Goal: Information Seeking & Learning: Learn about a topic

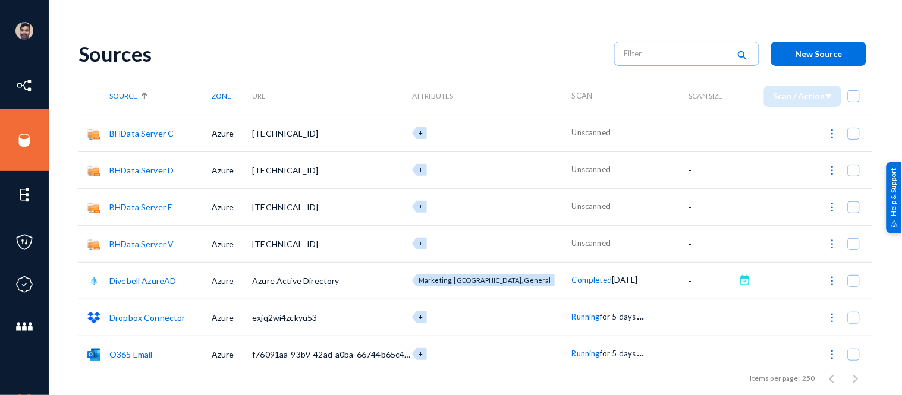
scroll to position [104, 0]
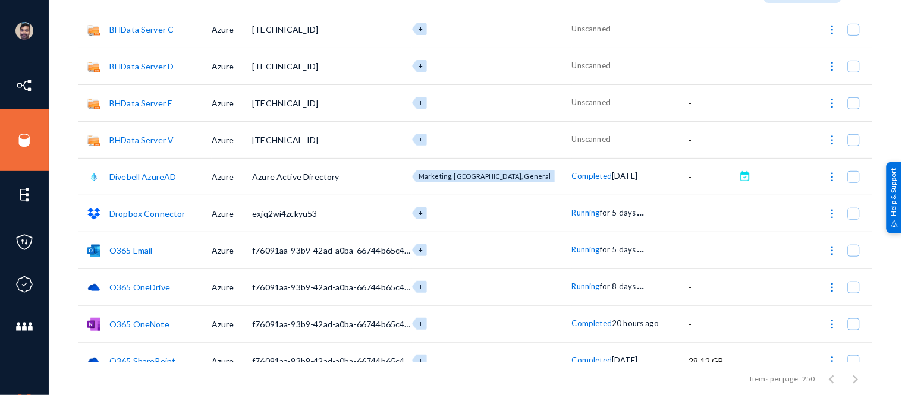
click at [150, 175] on link "Divebell AzureAD" at bounding box center [142, 177] width 67 height 10
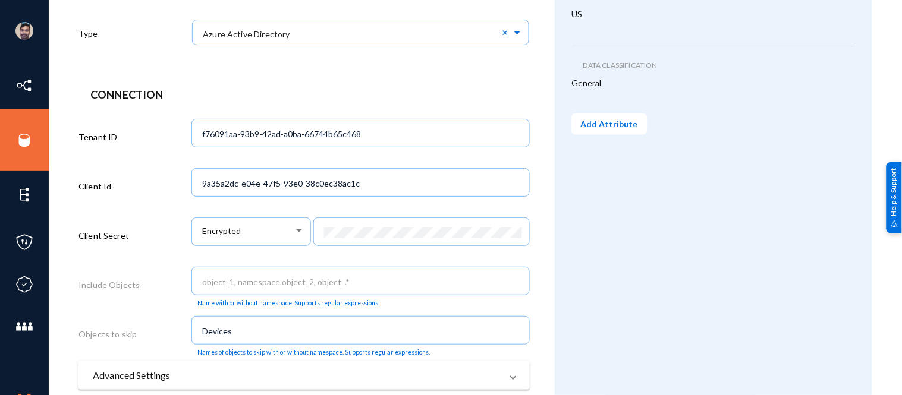
scroll to position [354, 0]
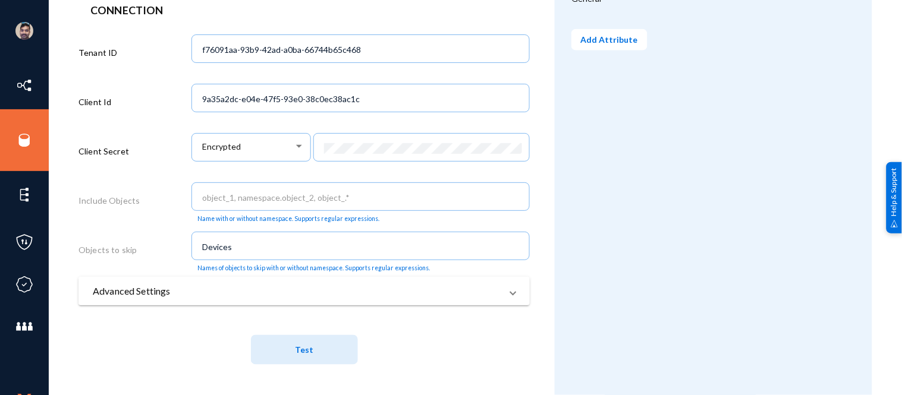
click at [244, 295] on mat-panel-title "Advanced Settings" at bounding box center [297, 291] width 408 height 14
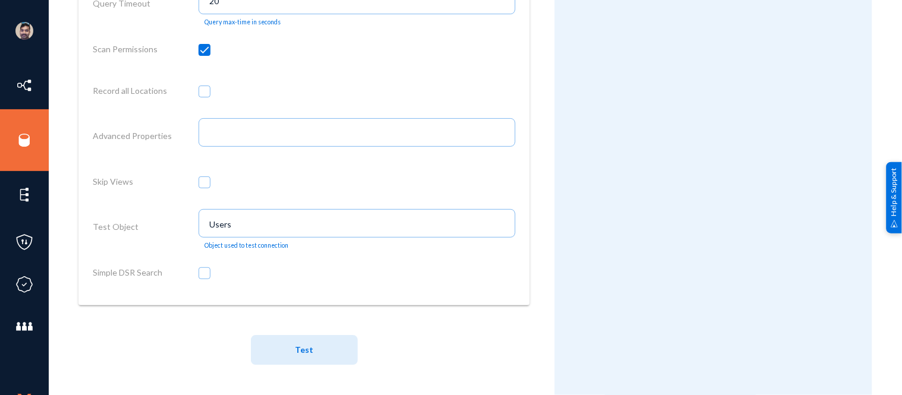
scroll to position [0, 0]
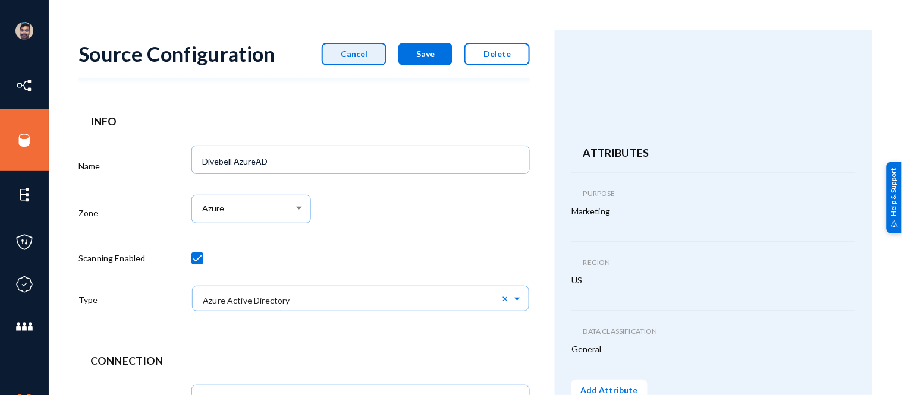
click at [341, 48] on button "Cancel" at bounding box center [354, 54] width 65 height 23
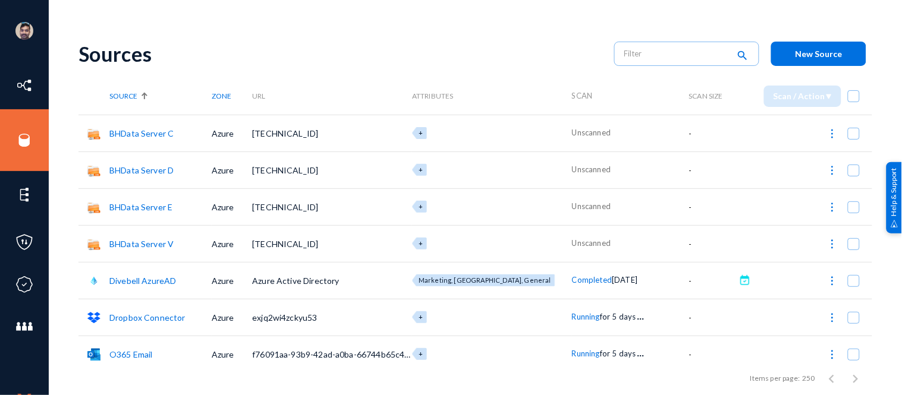
click at [134, 242] on link "BHData Server V" at bounding box center [141, 244] width 64 height 10
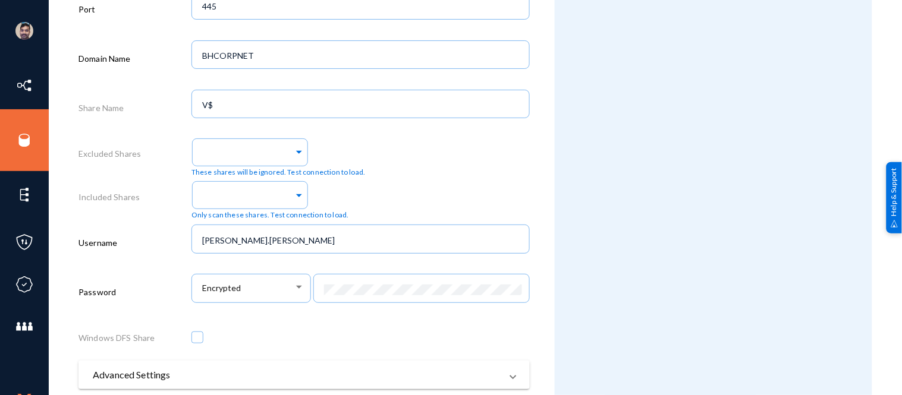
scroll to position [572, 0]
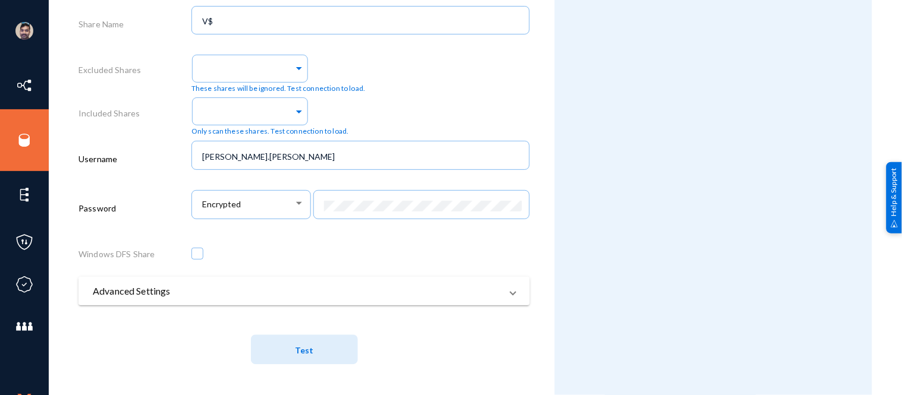
click at [197, 296] on mat-panel-title "Advanced Settings" at bounding box center [297, 291] width 408 height 14
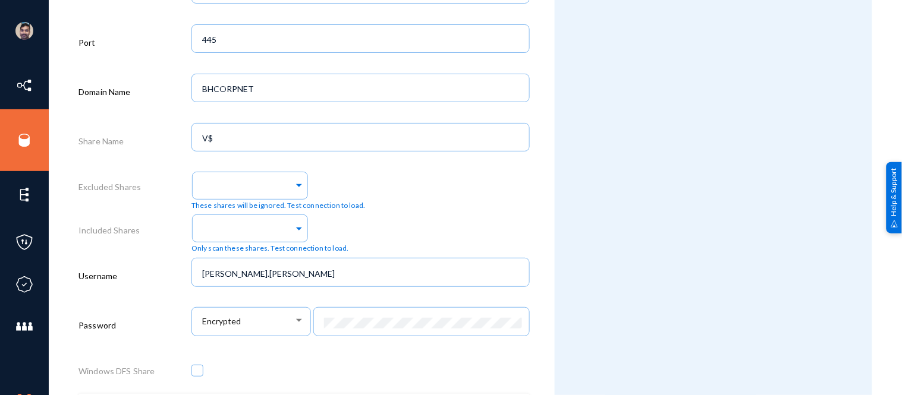
scroll to position [0, 0]
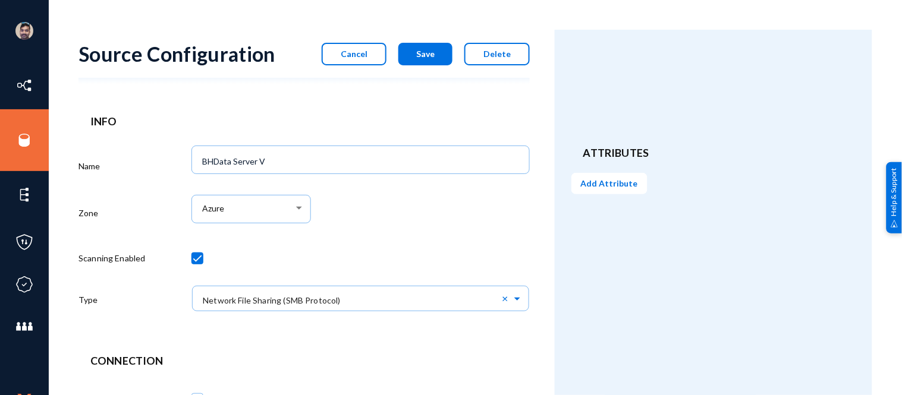
click at [367, 53] on span "Cancel" at bounding box center [354, 54] width 27 height 10
